Goal: Task Accomplishment & Management: Use online tool/utility

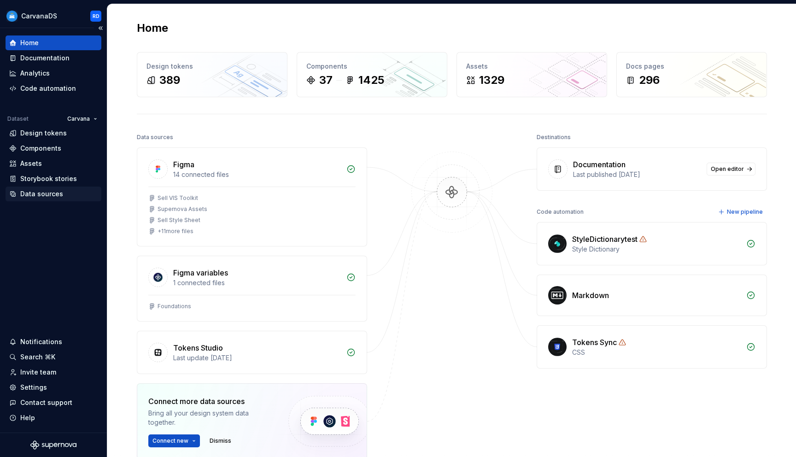
click at [63, 197] on div "Data sources" at bounding box center [53, 193] width 88 height 9
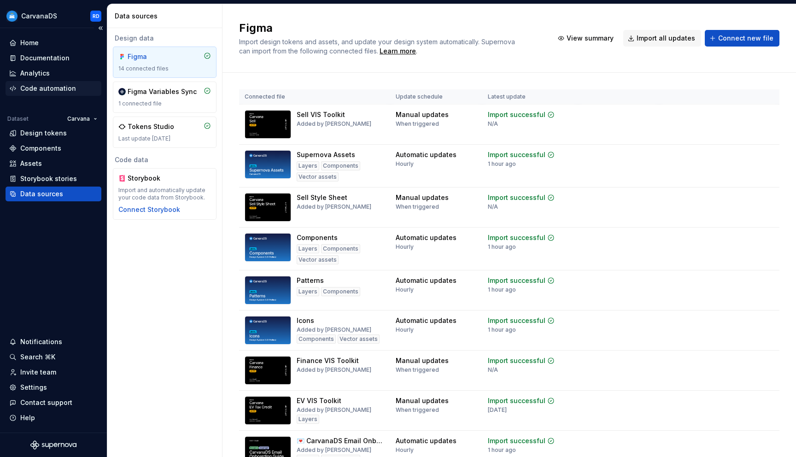
click at [55, 93] on div "Code automation" at bounding box center [48, 88] width 56 height 9
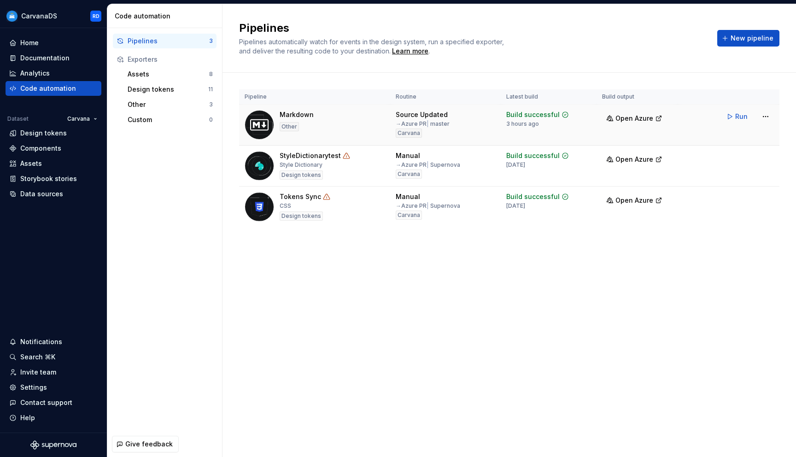
click at [496, 129] on td "Source Updated → Azure PR | master Carvana" at bounding box center [445, 125] width 111 height 41
click at [433, 115] on div "Source Updated" at bounding box center [422, 114] width 52 height 9
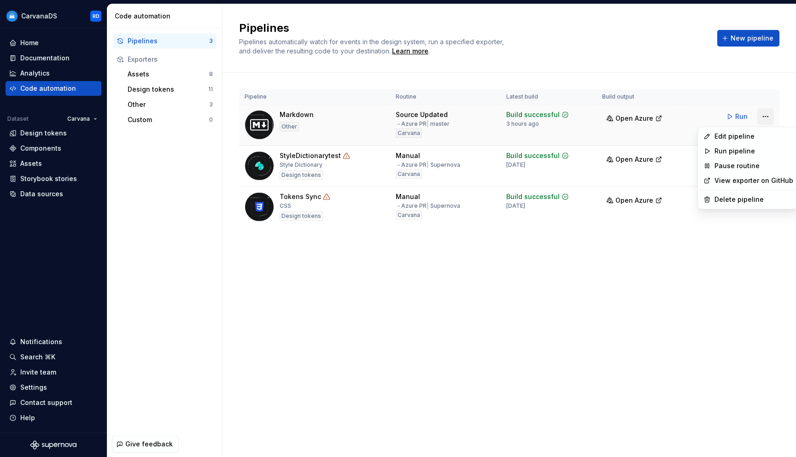
click at [764, 114] on html "CarvanaDS RD Home Documentation Analytics Code automation Dataset Carvana Desig…" at bounding box center [398, 228] width 796 height 457
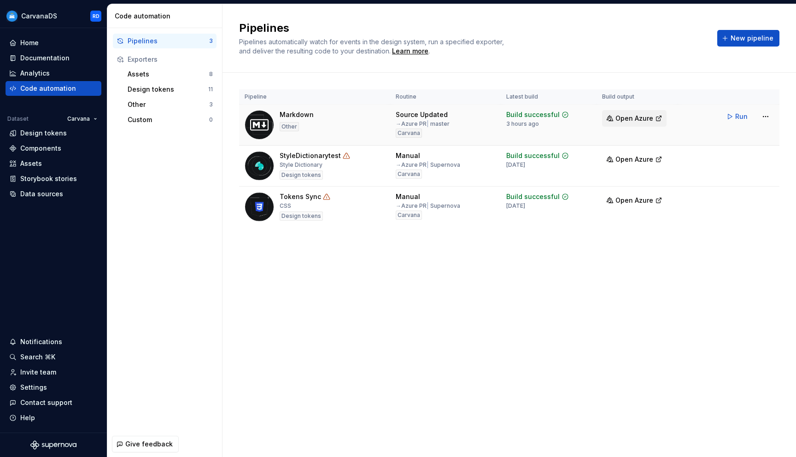
click at [625, 117] on html "CarvanaDS RD Home Documentation Analytics Code automation Dataset Carvana Desig…" at bounding box center [398, 228] width 796 height 457
click at [625, 117] on span "Open Azure" at bounding box center [635, 118] width 38 height 9
